Goal: Browse casually

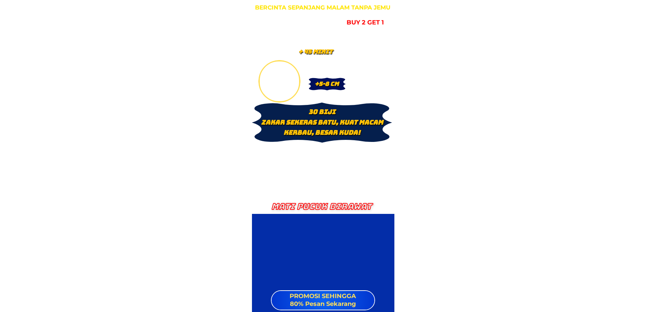
scroll to position [1017, 0]
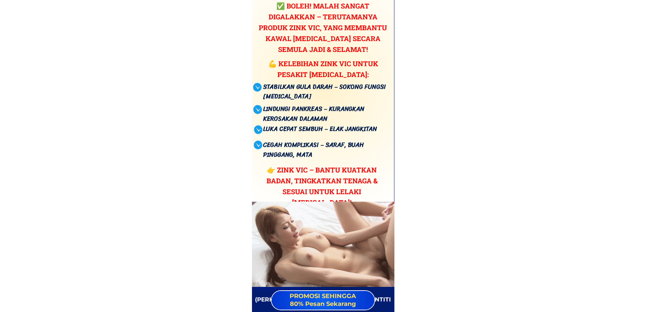
scroll to position [3119, 0]
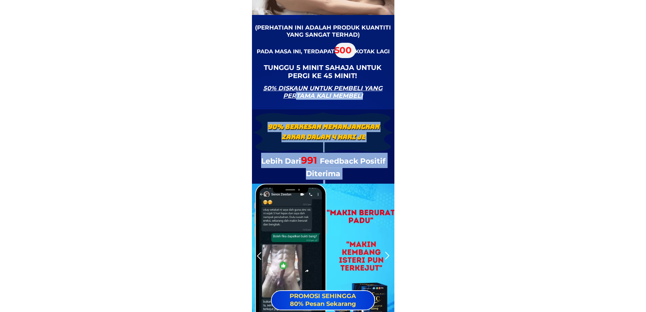
drag, startPoint x: 297, startPoint y: 99, endPoint x: 328, endPoint y: 43, distance: 64.3
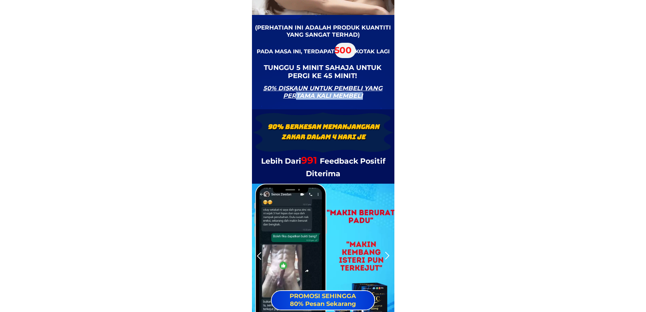
drag, startPoint x: 368, startPoint y: 106, endPoint x: 469, endPoint y: 171, distance: 120.1
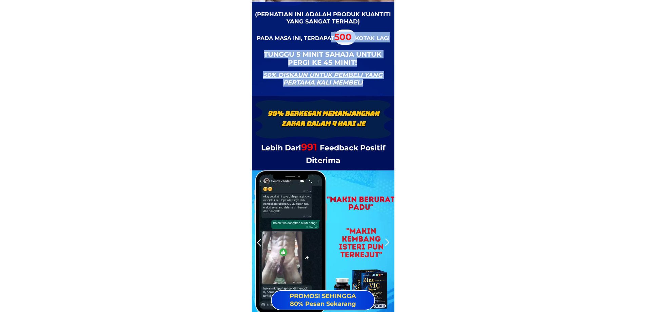
scroll to position [3288, 0]
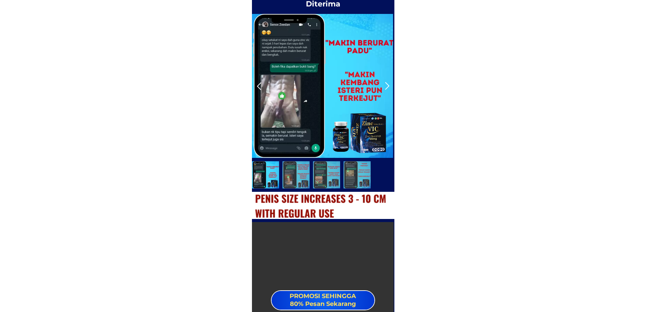
drag, startPoint x: 297, startPoint y: 64, endPoint x: 363, endPoint y: 91, distance: 71.1
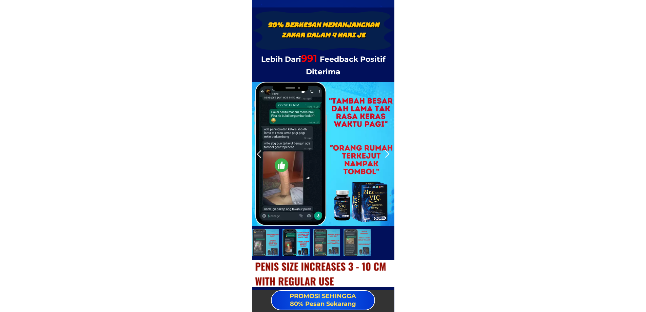
scroll to position [3424, 0]
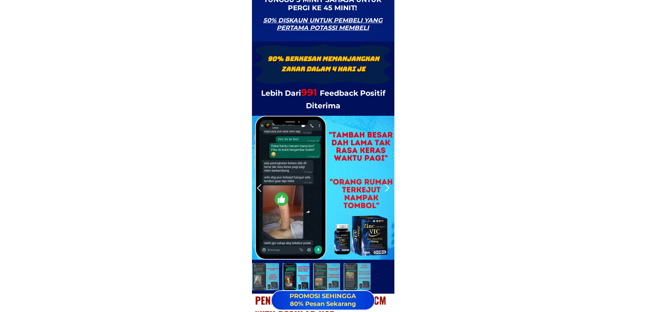
click at [256, 189] on div at bounding box center [259, 187] width 11 height 11
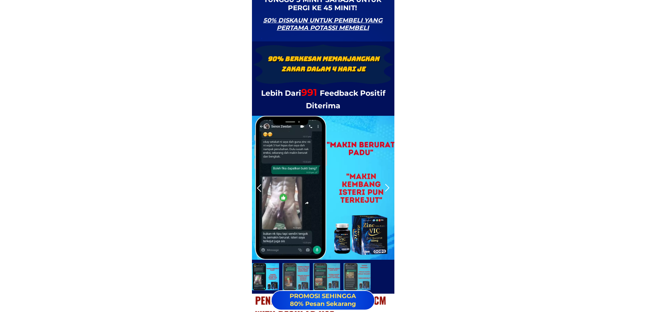
click at [387, 189] on div at bounding box center [386, 187] width 11 height 11
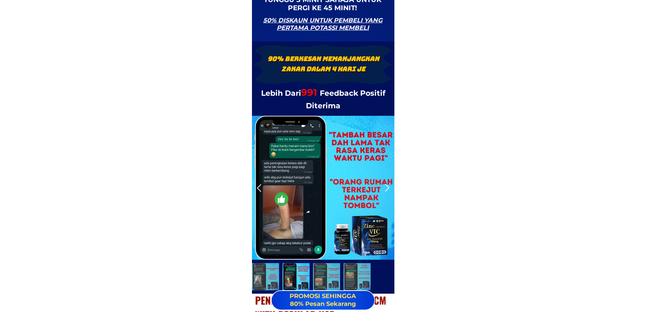
click at [297, 278] on div at bounding box center [295, 276] width 27 height 27
click at [316, 276] on div at bounding box center [326, 276] width 27 height 27
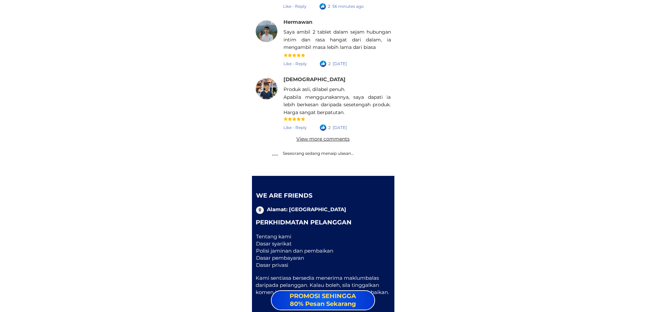
drag, startPoint x: 333, startPoint y: 78, endPoint x: 438, endPoint y: 129, distance: 117.0
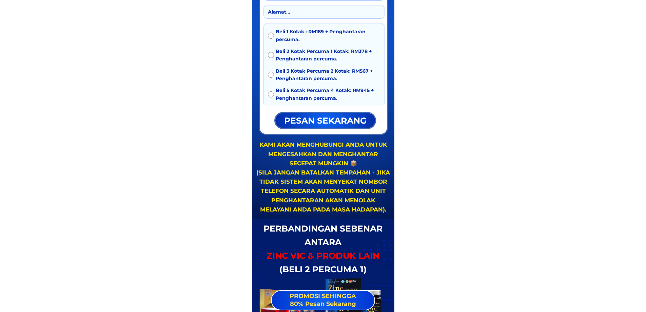
scroll to position [3591, 0]
